Goal: Task Accomplishment & Management: Manage account settings

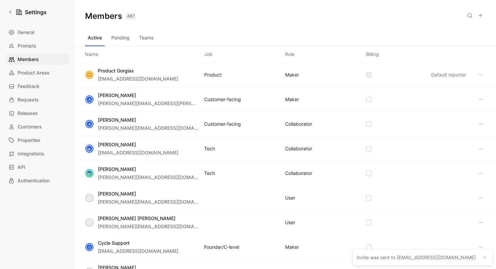
click at [127, 39] on button "Pending" at bounding box center [121, 37] width 24 height 11
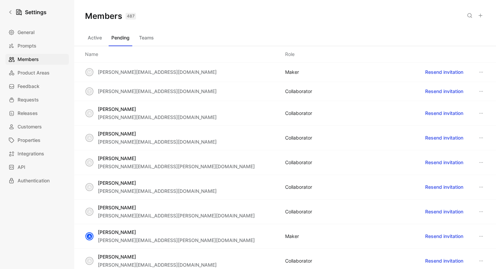
click at [471, 17] on icon at bounding box center [469, 15] width 5 height 5
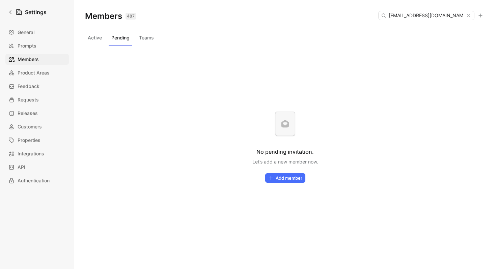
type input "[EMAIL_ADDRESS][DOMAIN_NAME]"
click at [105, 38] on button "Active" at bounding box center [95, 37] width 20 height 11
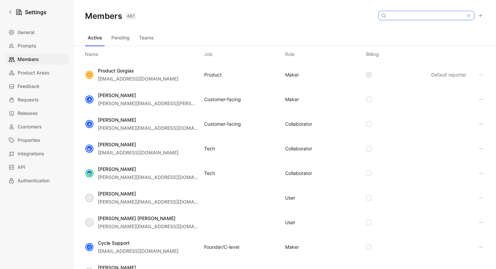
click at [438, 18] on input at bounding box center [426, 15] width 80 height 9
paste input "[EMAIL_ADDRESS][DOMAIN_NAME]"
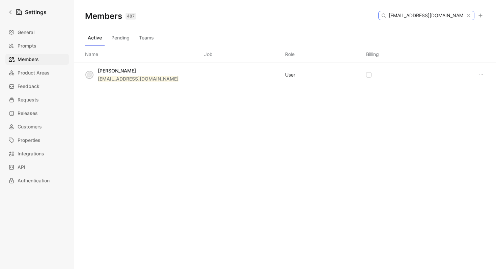
type input "[EMAIL_ADDRESS][DOMAIN_NAME]"
click at [151, 33] on button "Teams" at bounding box center [146, 37] width 20 height 11
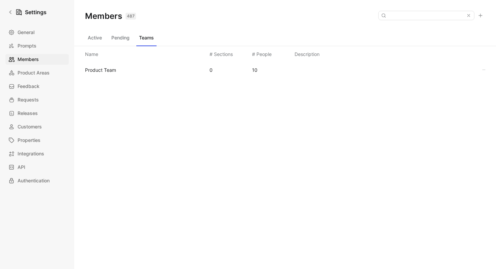
click at [115, 39] on button "Pending" at bounding box center [121, 37] width 24 height 11
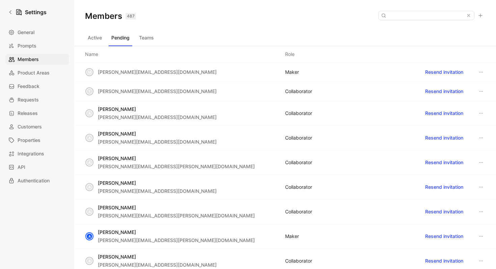
click at [95, 39] on button "Active" at bounding box center [95, 37] width 20 height 11
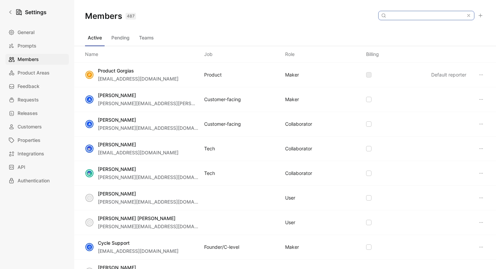
click at [426, 17] on input at bounding box center [426, 15] width 80 height 9
paste input "[EMAIL_ADDRESS][DOMAIN_NAME]"
type input "[EMAIL_ADDRESS][DOMAIN_NAME]"
click at [442, 11] on div at bounding box center [426, 15] width 96 height 9
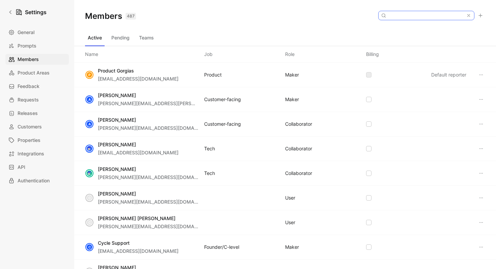
click at [434, 16] on input at bounding box center [426, 15] width 80 height 9
paste input "[EMAIL_ADDRESS][DOMAIN_NAME]"
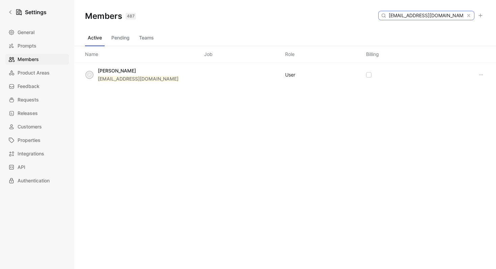
type input "[EMAIL_ADDRESS][DOMAIN_NAME]"
